Goal: Task Accomplishment & Management: Use online tool/utility

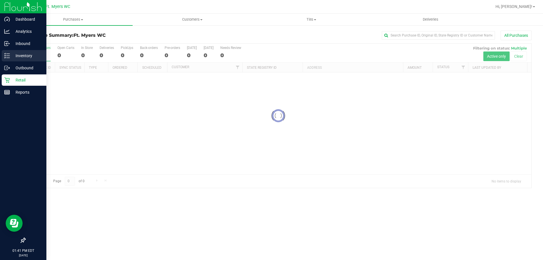
click at [10, 56] on p "Inventory" at bounding box center [27, 55] width 34 height 7
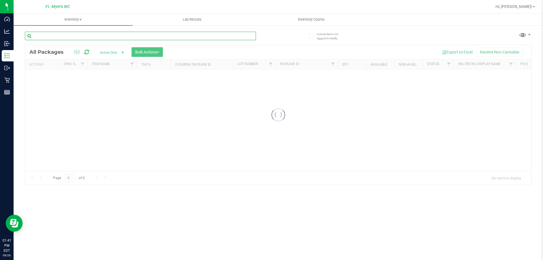
click at [76, 38] on input "text" at bounding box center [140, 36] width 231 height 8
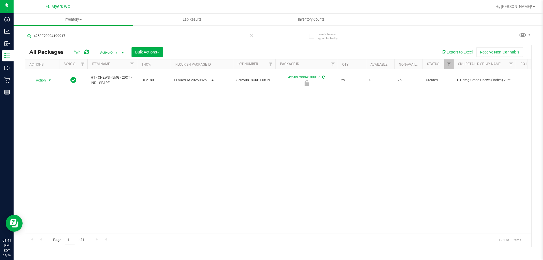
type input "4258979994199917"
click at [40, 81] on span "Action" at bounding box center [38, 80] width 15 height 8
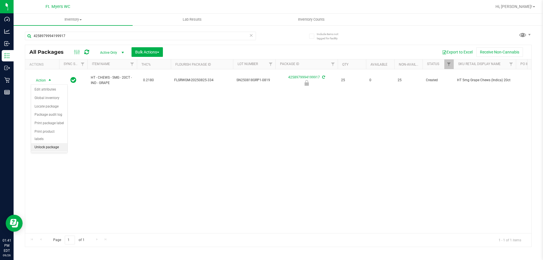
click at [61, 143] on li "Unlock package" at bounding box center [49, 147] width 36 height 8
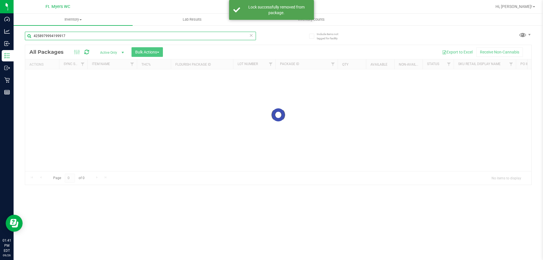
click at [94, 34] on input "4258979994199917" at bounding box center [140, 36] width 231 height 8
click at [94, 34] on div "Inventory All packages All inventory Waste log Create inventory Lab Results Inv…" at bounding box center [279, 137] width 530 height 246
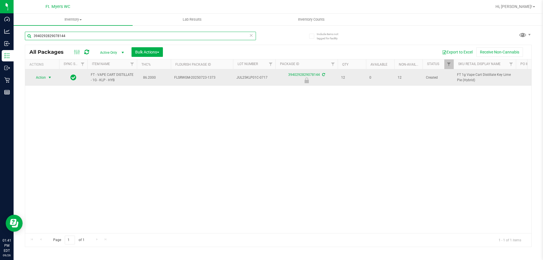
type input "3940292829078144"
click at [49, 79] on span "select" at bounding box center [50, 77] width 5 height 5
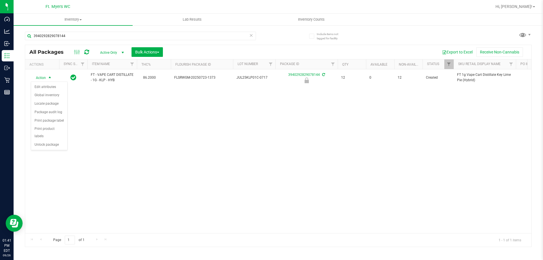
click at [44, 142] on div "Action Edit attributes Global inventory Locate package Package audit log Print …" at bounding box center [49, 115] width 37 height 69
click at [45, 141] on li "Unlock package" at bounding box center [49, 145] width 36 height 8
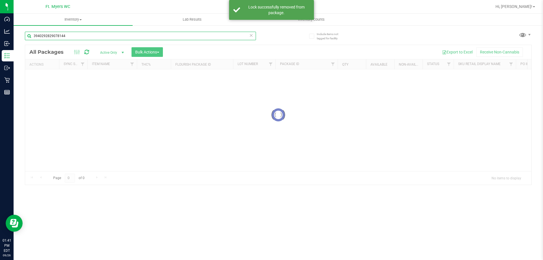
click at [100, 33] on input "3940292829078144" at bounding box center [140, 36] width 231 height 8
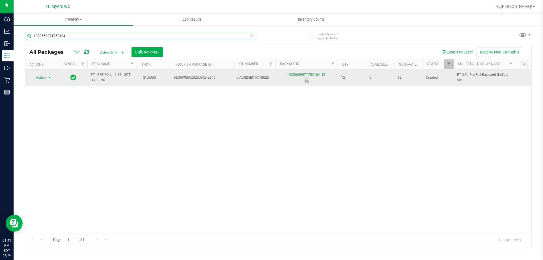
type input "1020659071752104"
click at [44, 76] on span "Action" at bounding box center [38, 78] width 15 height 8
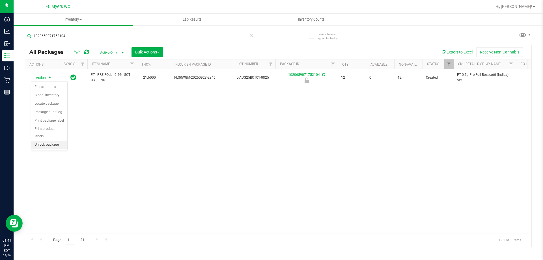
click at [57, 141] on li "Unlock package" at bounding box center [49, 145] width 36 height 8
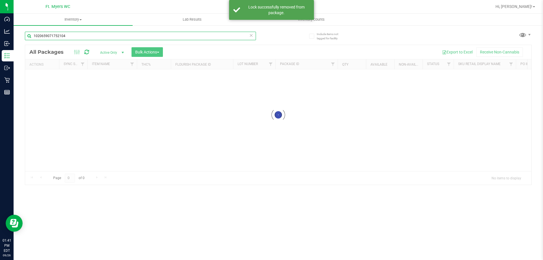
click at [118, 32] on input "1020659071752104" at bounding box center [140, 36] width 231 height 8
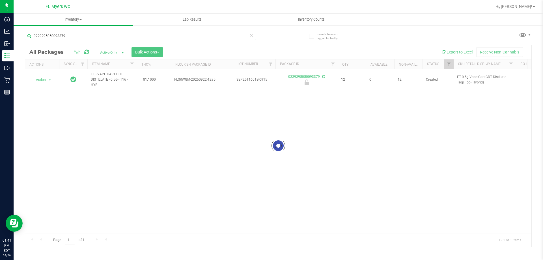
type input "0229295050093379"
click at [45, 79] on div at bounding box center [278, 146] width 506 height 202
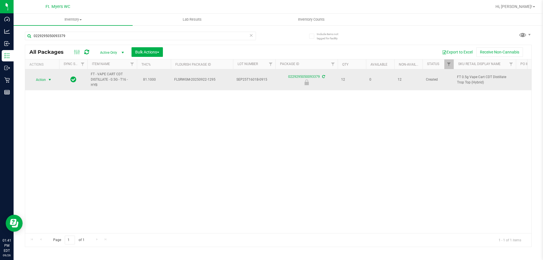
click at [50, 79] on span "select" at bounding box center [50, 80] width 5 height 5
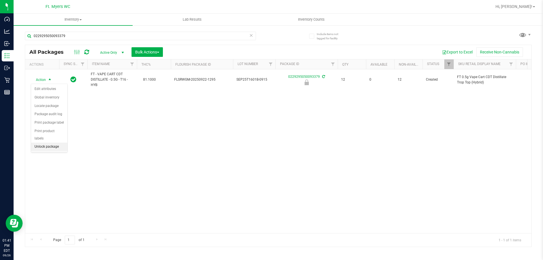
click at [38, 143] on li "Unlock package" at bounding box center [49, 147] width 36 height 8
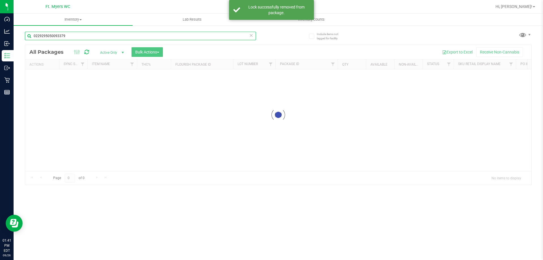
click at [85, 35] on input "0229295050093379" at bounding box center [140, 36] width 231 height 8
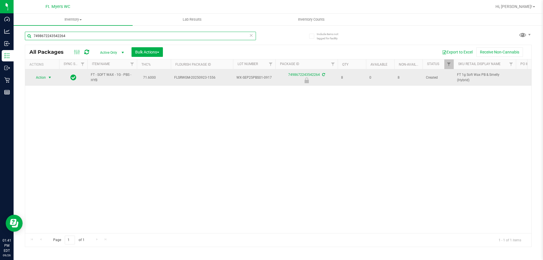
type input "7498672243542264"
click at [36, 76] on span "Action" at bounding box center [38, 78] width 15 height 8
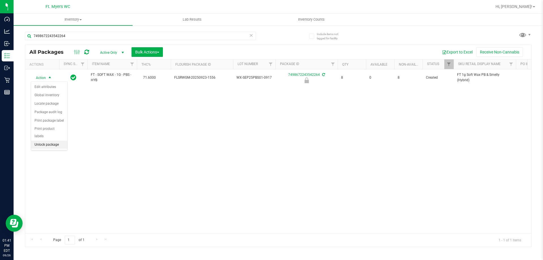
click at [53, 141] on li "Unlock package" at bounding box center [49, 145] width 36 height 8
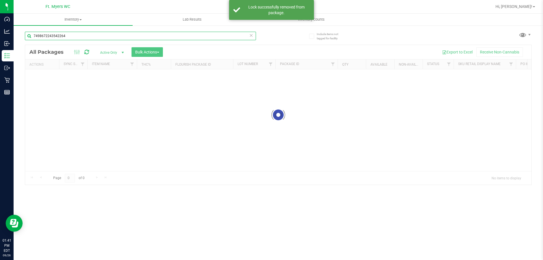
click at [104, 37] on input "7498672243542264" at bounding box center [140, 36] width 231 height 8
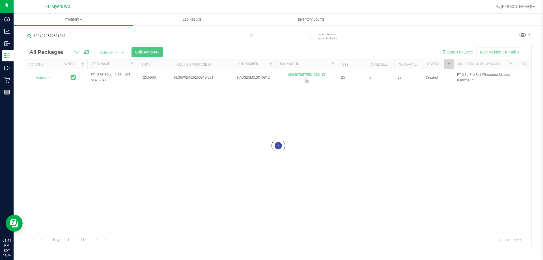
type input "6084078579531233"
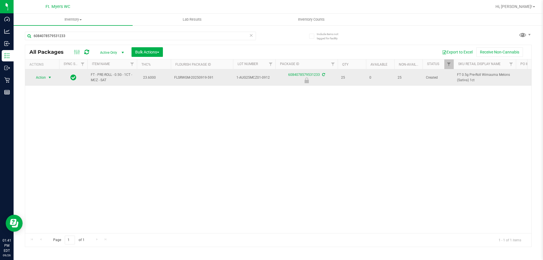
click at [46, 79] on span "Action" at bounding box center [38, 78] width 15 height 8
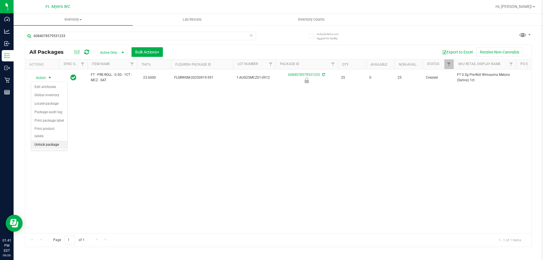
click at [63, 141] on li "Unlock package" at bounding box center [49, 145] width 36 height 8
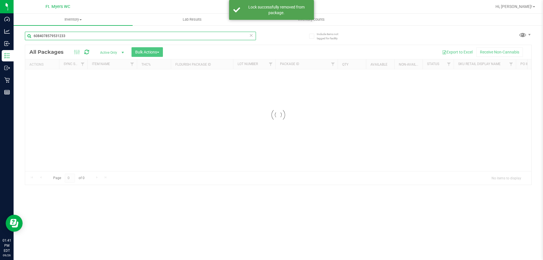
click at [103, 37] on input "6084078579531233" at bounding box center [140, 36] width 231 height 8
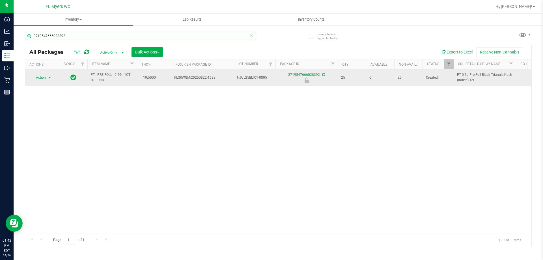
type input "3719547666028392"
click at [46, 81] on span "Action" at bounding box center [38, 78] width 15 height 8
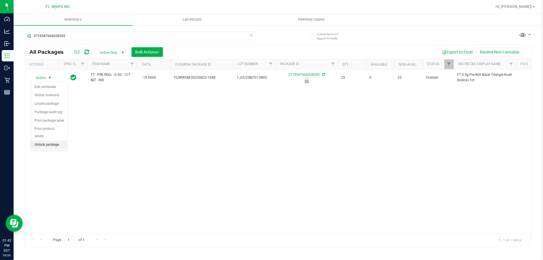
click at [59, 141] on li "Unlock package" at bounding box center [49, 145] width 36 height 8
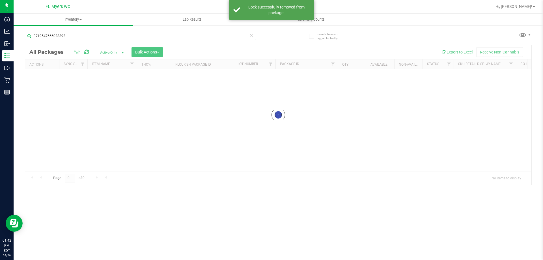
click at [96, 36] on input "3719547666028392" at bounding box center [140, 36] width 231 height 8
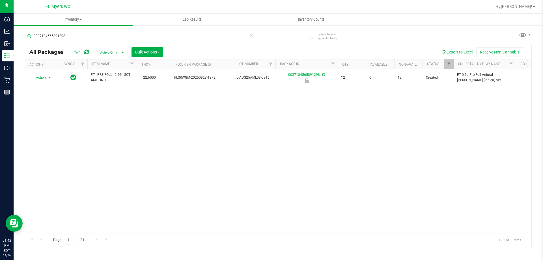
type input "0037184565891298"
click at [45, 76] on span "Action" at bounding box center [38, 78] width 15 height 8
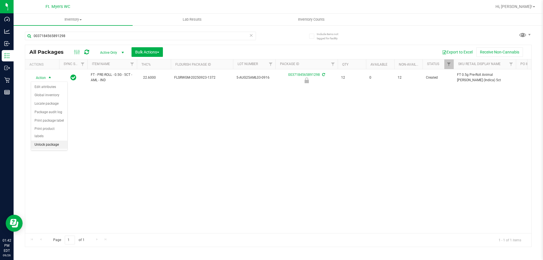
click at [52, 141] on li "Unlock package" at bounding box center [49, 145] width 36 height 8
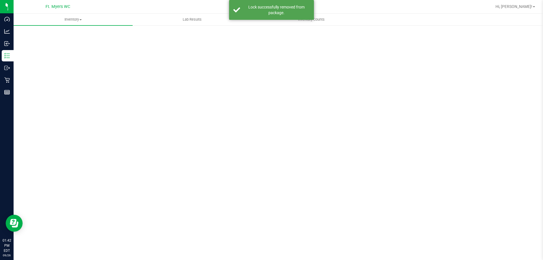
click at [95, 37] on div "Scan Packages 0" at bounding box center [278, 113] width 507 height 165
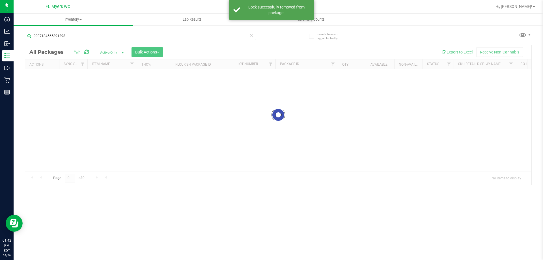
click at [95, 37] on input "0037184565891298" at bounding box center [140, 36] width 231 height 8
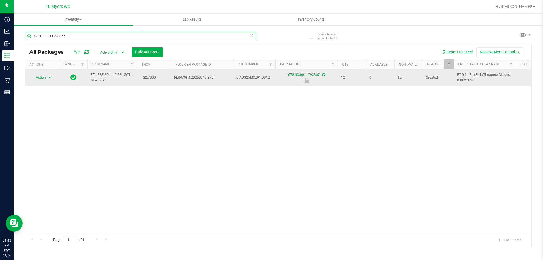
type input "6781030011793367"
click at [47, 79] on span "select" at bounding box center [49, 78] width 7 height 8
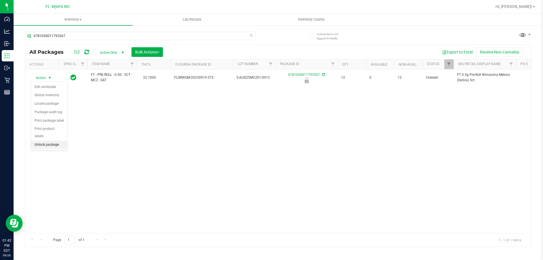
click at [57, 141] on li "Unlock package" at bounding box center [49, 145] width 36 height 8
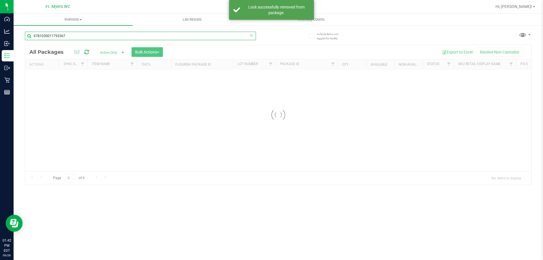
click at [107, 40] on input "6781030011793367" at bounding box center [140, 36] width 231 height 8
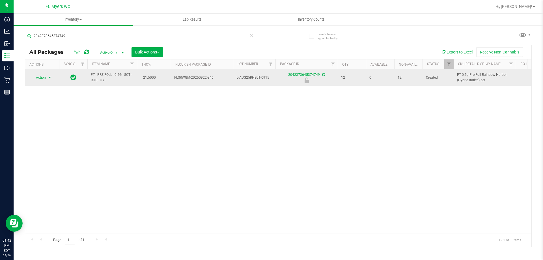
type input "2042373645374749"
click at [47, 79] on span "select" at bounding box center [49, 78] width 7 height 8
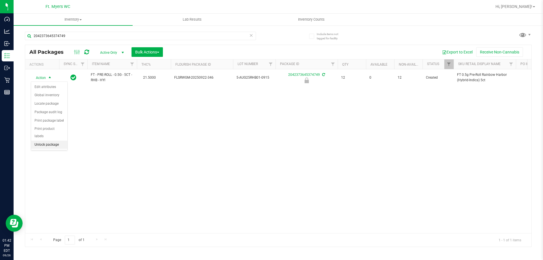
click at [63, 141] on li "Unlock package" at bounding box center [49, 145] width 36 height 8
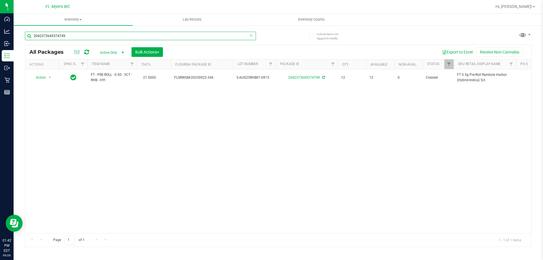
click at [99, 39] on input "2042373645374749" at bounding box center [140, 36] width 231 height 8
click at [98, 39] on input "2042373645374749" at bounding box center [140, 36] width 231 height 8
type input "7473205719805005"
click at [47, 78] on span "select" at bounding box center [49, 78] width 7 height 8
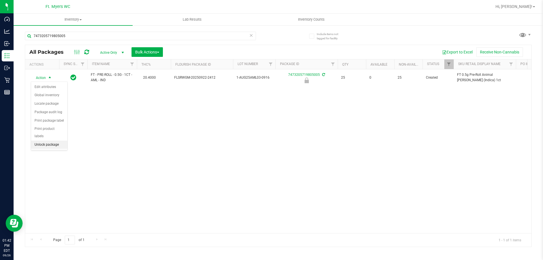
click at [58, 141] on li "Unlock package" at bounding box center [49, 145] width 36 height 8
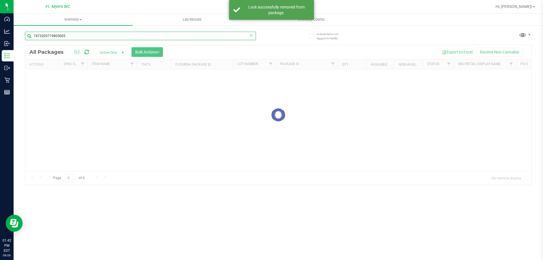
click at [93, 38] on input "7473205719805005" at bounding box center [140, 36] width 231 height 8
click at [93, 38] on div "Inventory All packages All inventory Waste log Create inventory Lab Results Inv…" at bounding box center [279, 137] width 530 height 246
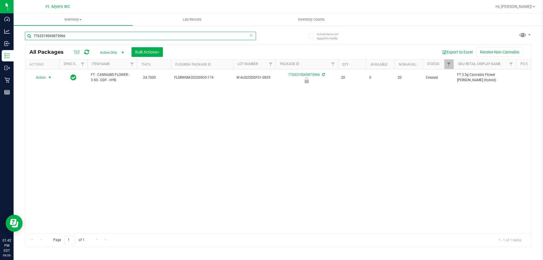
type input "7763319069873966"
click at [48, 79] on span "select" at bounding box center [50, 77] width 5 height 5
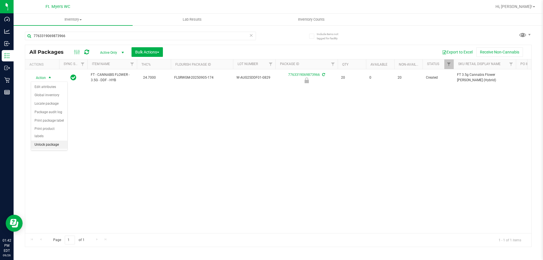
click at [56, 141] on li "Unlock package" at bounding box center [49, 145] width 36 height 8
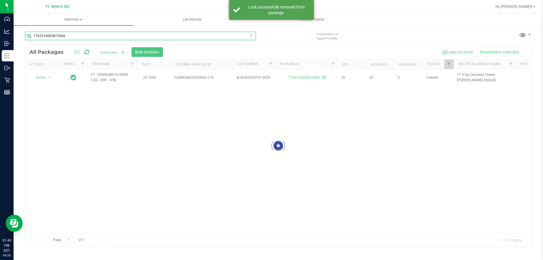
click at [91, 38] on input "7763319069873966" at bounding box center [140, 36] width 231 height 8
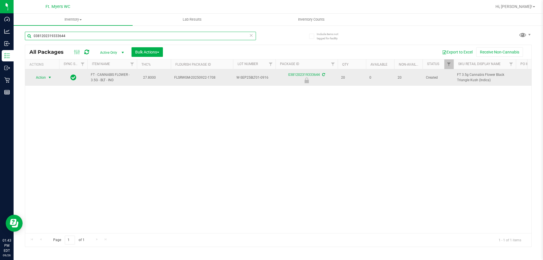
type input "0381202319333644"
click at [49, 78] on span "select" at bounding box center [50, 77] width 5 height 5
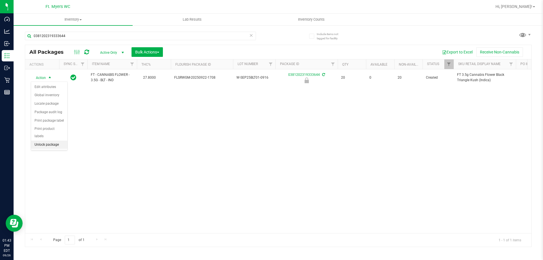
click at [60, 141] on li "Unlock package" at bounding box center [49, 145] width 36 height 8
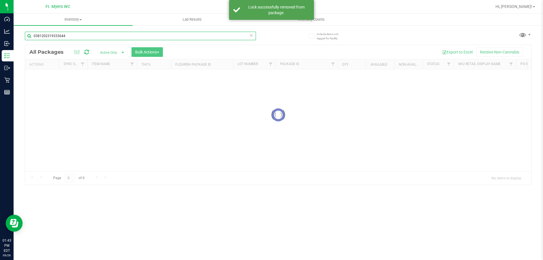
click at [88, 36] on input "0381202319333644" at bounding box center [140, 36] width 231 height 8
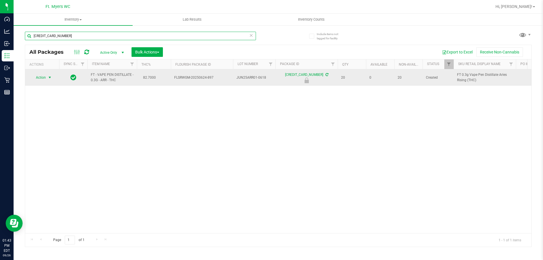
type input "3572644905225568"
click at [44, 80] on span "Action" at bounding box center [38, 78] width 15 height 8
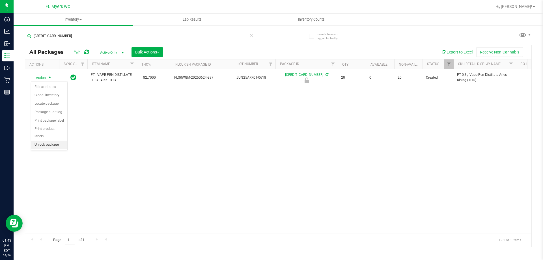
click at [51, 141] on li "Unlock package" at bounding box center [49, 145] width 36 height 8
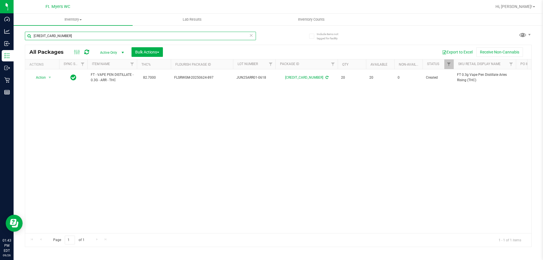
click at [91, 36] on input "3572644905225568" at bounding box center [140, 36] width 231 height 8
click at [76, 37] on input "7763319069873966" at bounding box center [140, 36] width 231 height 8
type input "9636690174134377"
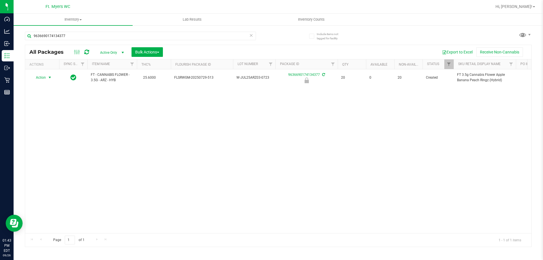
click at [47, 77] on div "Action Action Edit attributes Global inventory Locate package Package audit log…" at bounding box center [42, 78] width 27 height 8
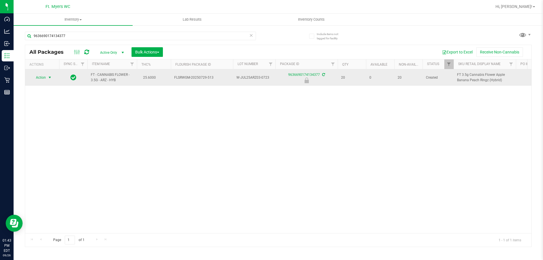
click at [52, 77] on span "select" at bounding box center [50, 77] width 5 height 5
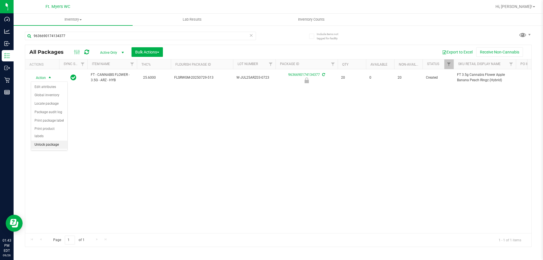
click at [53, 141] on li "Unlock package" at bounding box center [49, 145] width 36 height 8
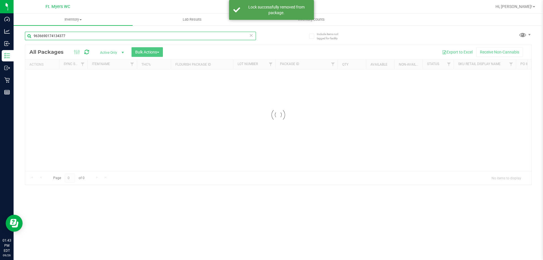
click at [92, 35] on input "9636690174134377" at bounding box center [140, 36] width 231 height 8
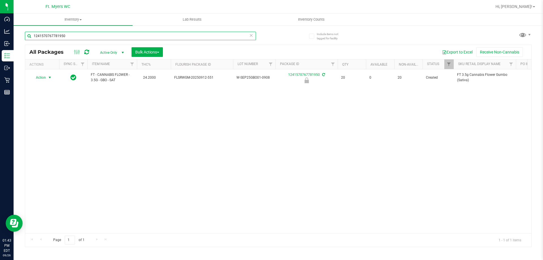
type input "1241570767781950"
click at [47, 78] on span "select" at bounding box center [49, 78] width 7 height 8
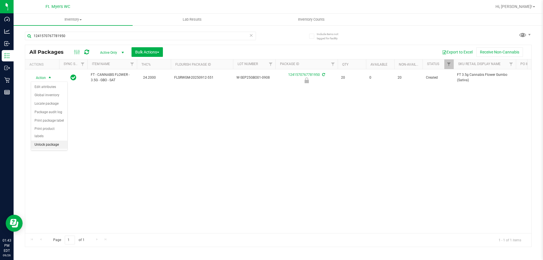
click at [53, 141] on li "Unlock package" at bounding box center [49, 145] width 36 height 8
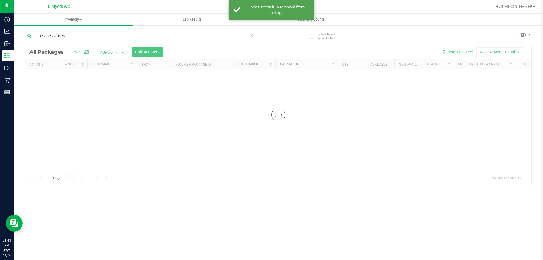
click at [85, 33] on input "1241570767781950" at bounding box center [140, 36] width 231 height 8
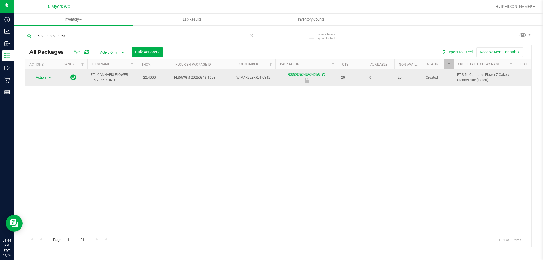
type input "9350920248924268"
click at [53, 78] on span "select" at bounding box center [49, 78] width 7 height 8
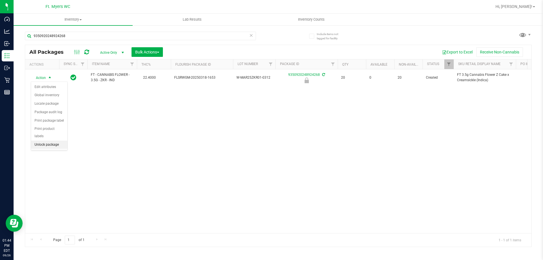
click at [60, 141] on li "Unlock package" at bounding box center [49, 145] width 36 height 8
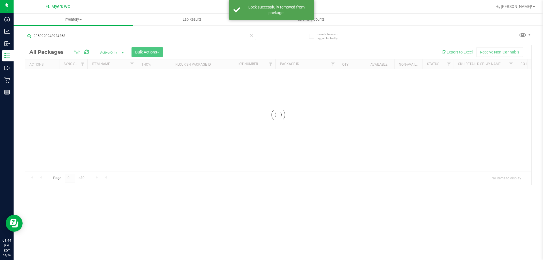
click at [108, 38] on input "9350920248924268" at bounding box center [140, 36] width 231 height 8
click at [110, 37] on div "Inventory All packages All inventory Waste log Create inventory Lab Results Inv…" at bounding box center [279, 137] width 530 height 246
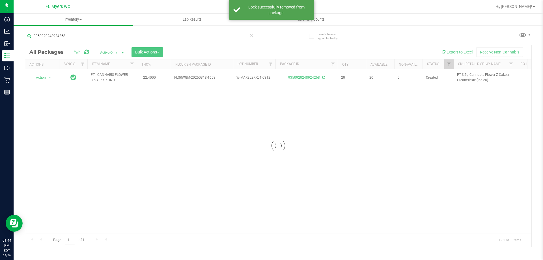
click at [110, 37] on input "9350920248924268" at bounding box center [140, 36] width 231 height 8
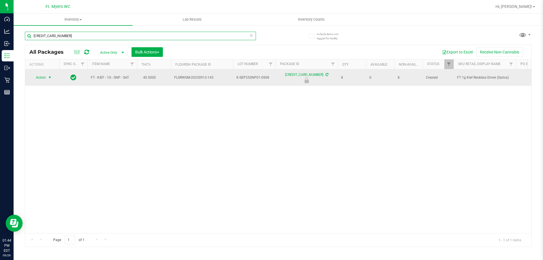
type input "4316415900431108"
click at [48, 78] on span "select" at bounding box center [50, 77] width 5 height 5
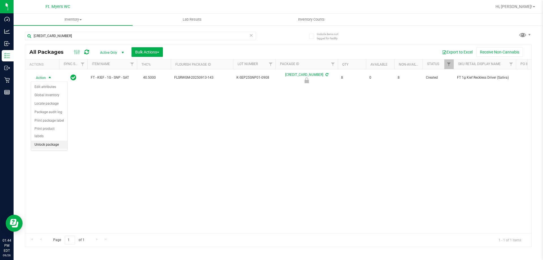
click at [54, 141] on li "Unlock package" at bounding box center [49, 145] width 36 height 8
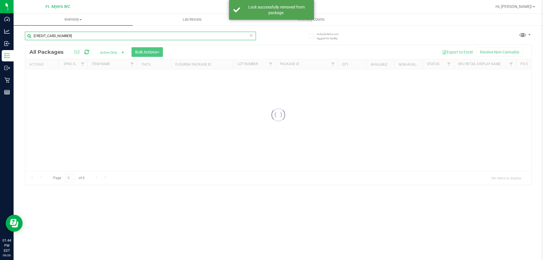
click at [98, 33] on input "4316415900431108" at bounding box center [140, 36] width 231 height 8
click at [98, 33] on div "Inventory All packages All inventory Waste log Create inventory Lab Results Inv…" at bounding box center [279, 137] width 530 height 246
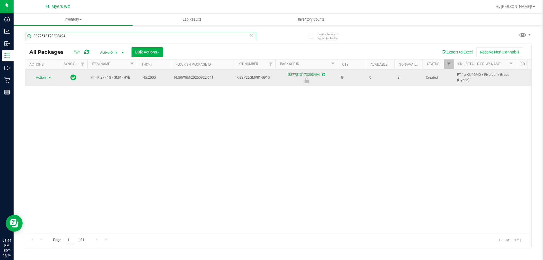
type input "8877513173203494"
click at [34, 78] on span "Action" at bounding box center [38, 78] width 15 height 8
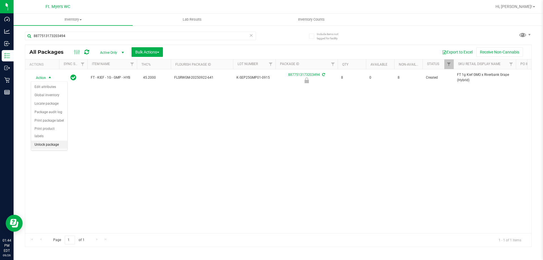
click at [36, 141] on li "Unlock package" at bounding box center [49, 145] width 36 height 8
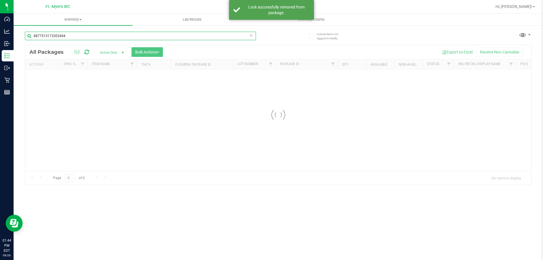
click at [80, 35] on input "8877513173203494" at bounding box center [140, 36] width 231 height 8
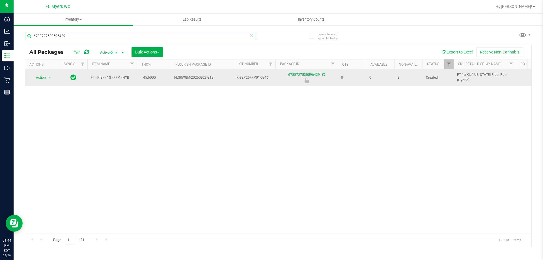
type input "6788727530596429"
click at [47, 70] on td "Action Action Edit attributes Global inventory Locate package Package audit log…" at bounding box center [42, 77] width 34 height 16
click at [45, 78] on span "Action" at bounding box center [38, 78] width 15 height 8
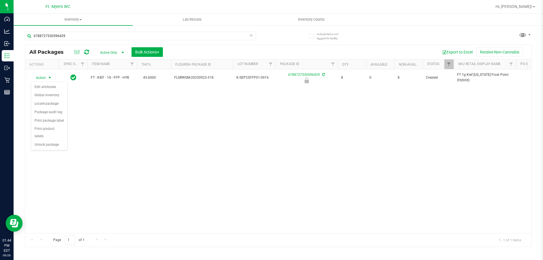
click at [57, 143] on div "Action Edit attributes Global inventory Locate package Package audit log Print …" at bounding box center [49, 115] width 37 height 69
click at [57, 141] on li "Unlock package" at bounding box center [49, 145] width 36 height 8
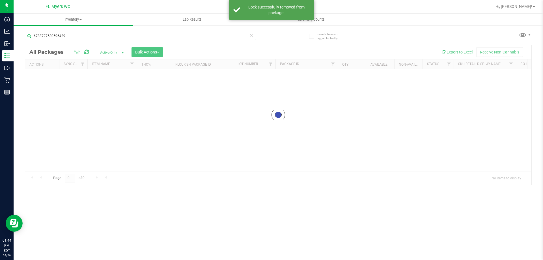
click at [94, 37] on input "6788727530596429" at bounding box center [140, 36] width 231 height 8
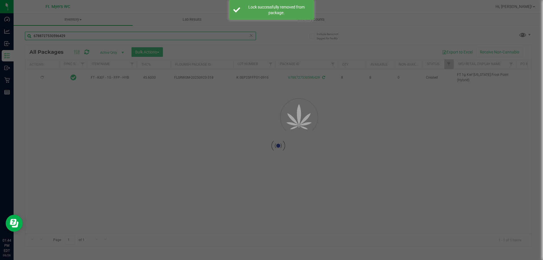
click at [94, 37] on div "Inventory All packages All inventory Waste log Create inventory Lab Results Inv…" at bounding box center [279, 137] width 530 height 246
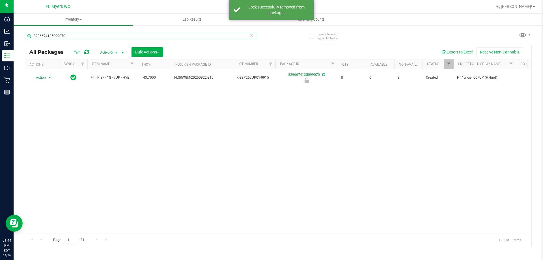
type input "8296674135099070"
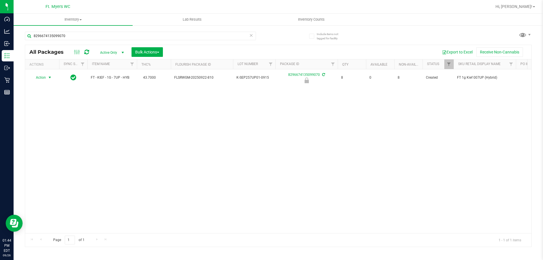
click at [45, 76] on span "Action" at bounding box center [38, 78] width 15 height 8
click at [60, 141] on li "Unlock package" at bounding box center [49, 145] width 36 height 8
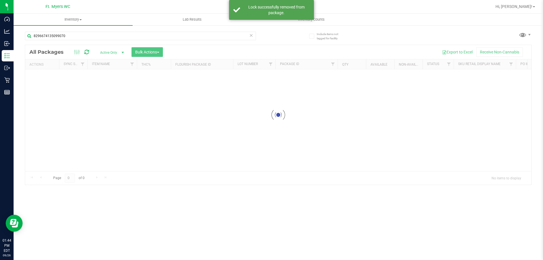
click at [72, 35] on input "8296674135099070" at bounding box center [140, 36] width 231 height 8
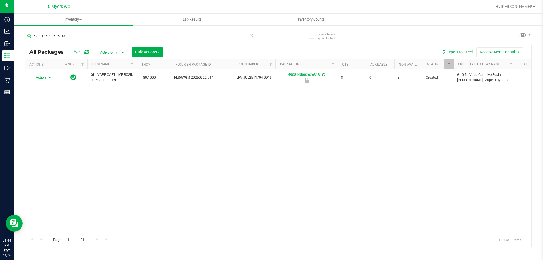
type input "4908145002626318"
click at [47, 78] on span "select" at bounding box center [49, 78] width 7 height 8
click at [58, 141] on li "Unlock package" at bounding box center [49, 145] width 36 height 8
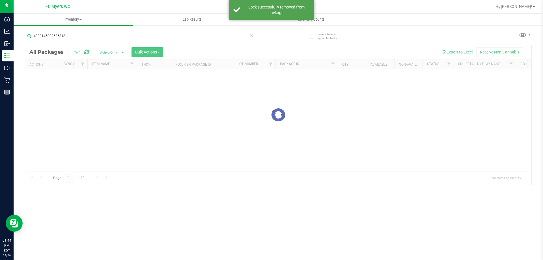
click at [83, 38] on input "4908145002626318" at bounding box center [140, 36] width 231 height 8
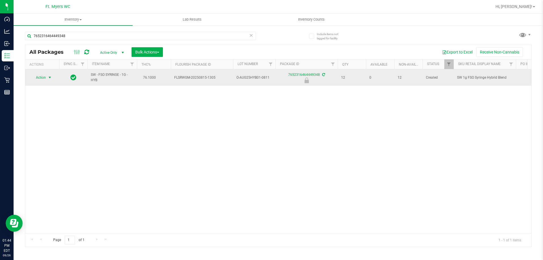
type input "7652316464449348"
click at [46, 77] on span "Action" at bounding box center [38, 78] width 15 height 8
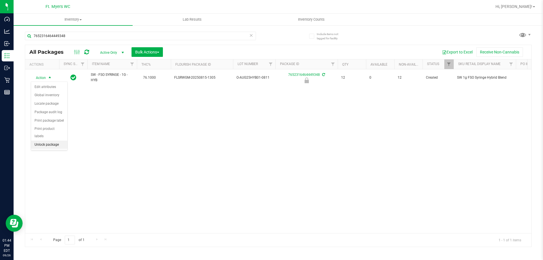
click at [64, 141] on li "Unlock package" at bounding box center [49, 145] width 36 height 8
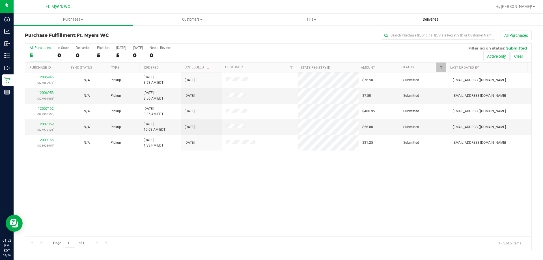
click at [447, 23] on uib-tab-heading "Deliveries" at bounding box center [430, 19] width 119 height 11
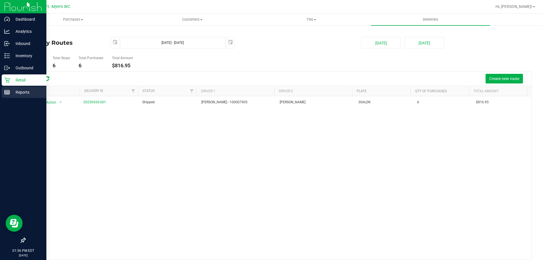
click at [18, 90] on p "Reports" at bounding box center [27, 92] width 34 height 7
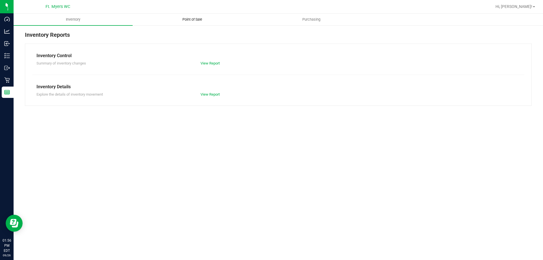
click at [220, 19] on uib-tab-heading "Point of Sale" at bounding box center [192, 19] width 119 height 11
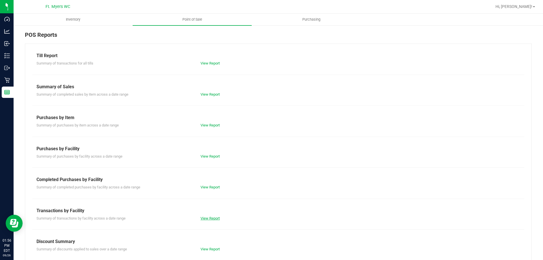
click at [210, 219] on link "View Report" at bounding box center [210, 218] width 19 height 4
